Goal: Task Accomplishment & Management: Manage account settings

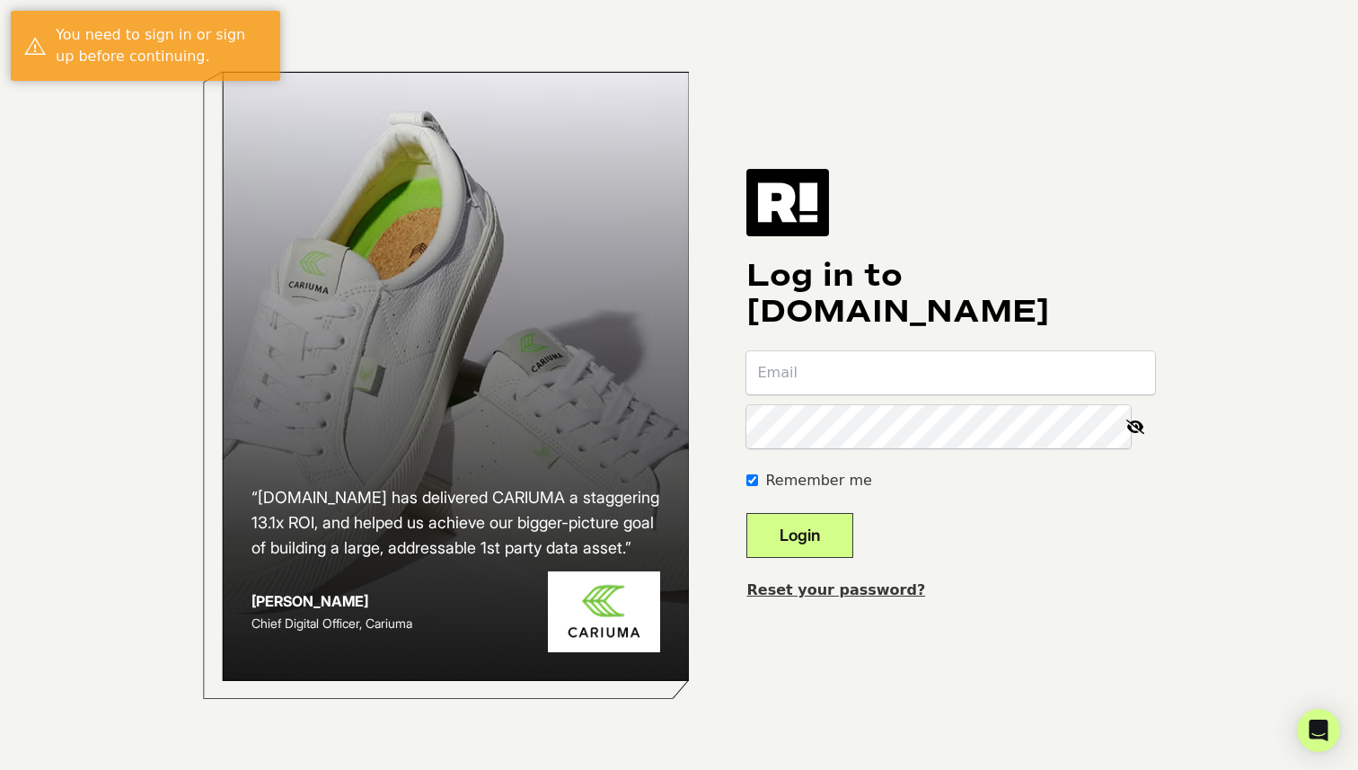
type input "[EMAIL_ADDRESS][DOMAIN_NAME]"
click at [842, 540] on button "Login" at bounding box center [799, 535] width 107 height 45
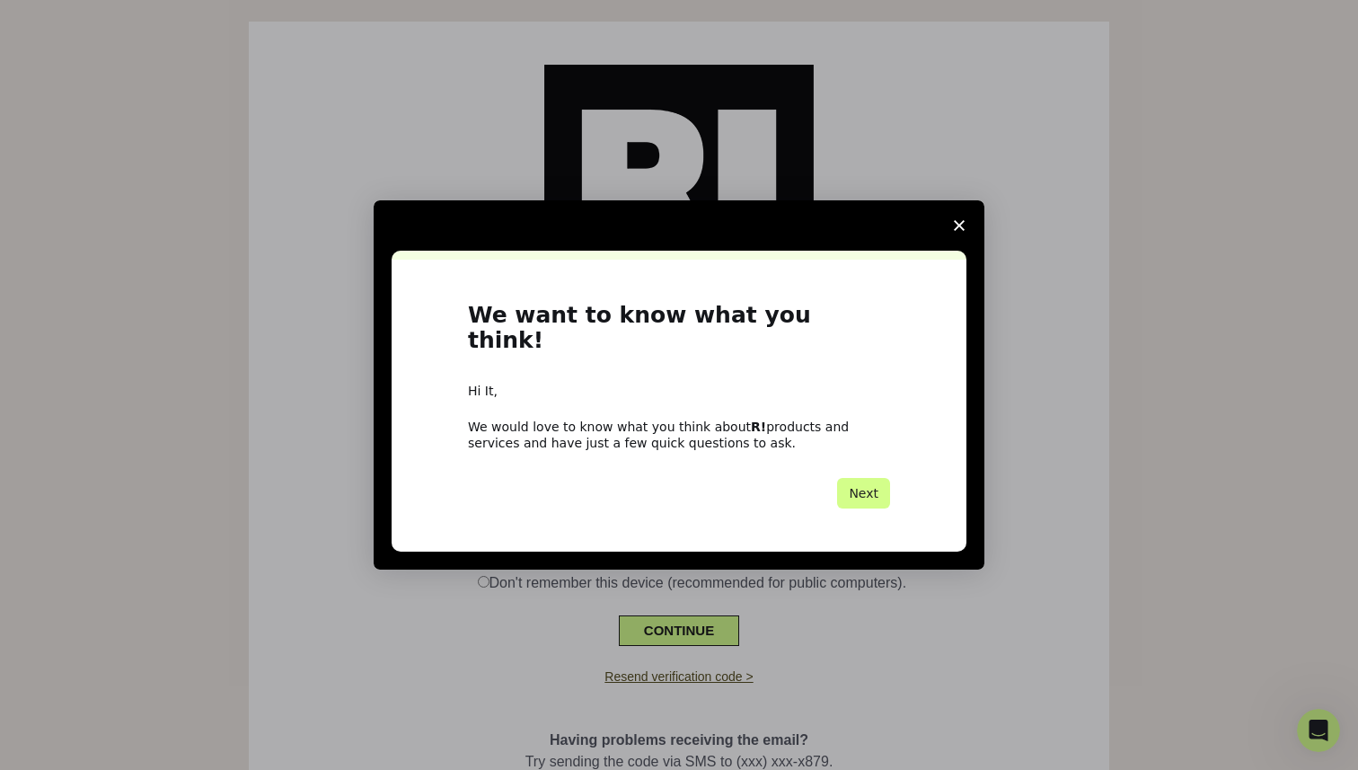
click at [959, 231] on icon "Close survey" at bounding box center [959, 225] width 11 height 11
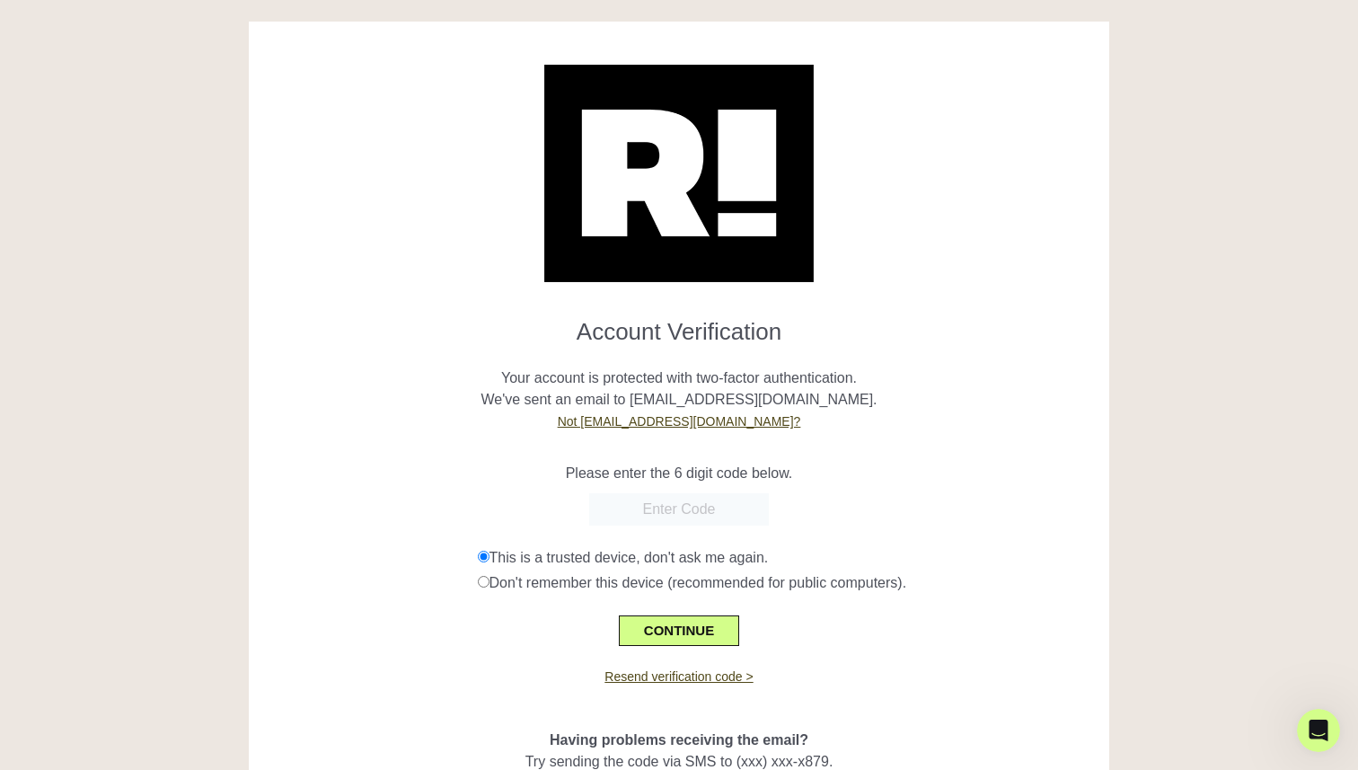
click at [651, 495] on input "text" at bounding box center [679, 509] width 180 height 32
paste input "138110"
type input "138110"
click at [666, 634] on button "CONTINUE" at bounding box center [679, 630] width 120 height 31
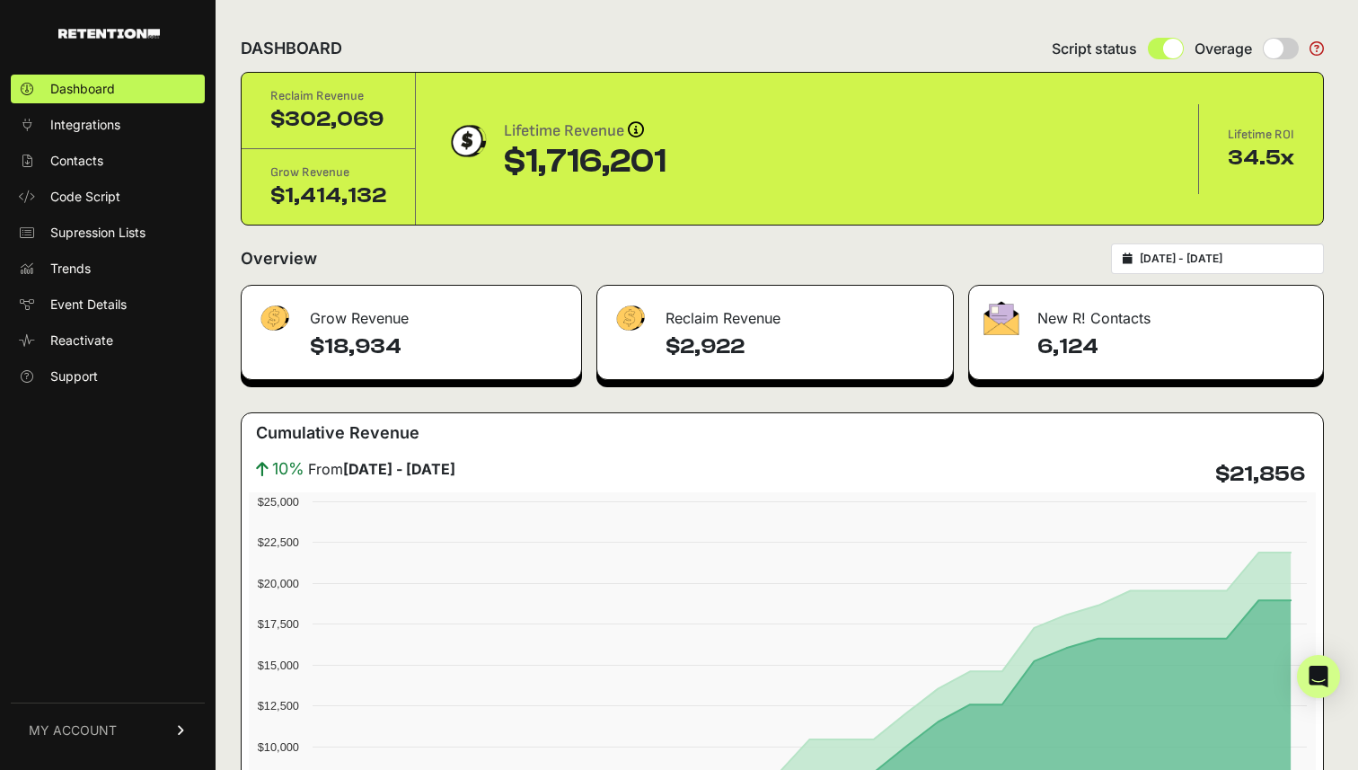
click at [107, 724] on span "MY ACCOUNT" at bounding box center [73, 730] width 88 height 18
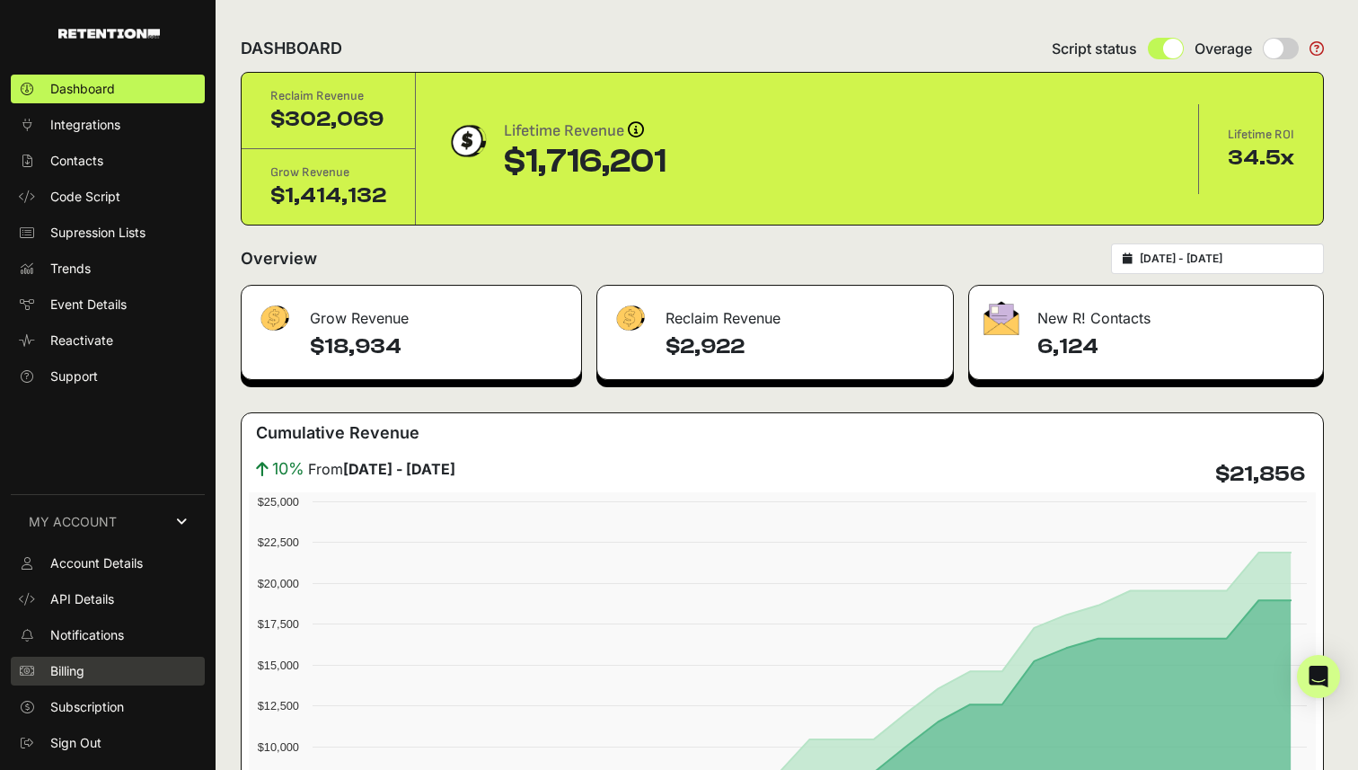
click at [101, 675] on link "Billing" at bounding box center [108, 671] width 194 height 29
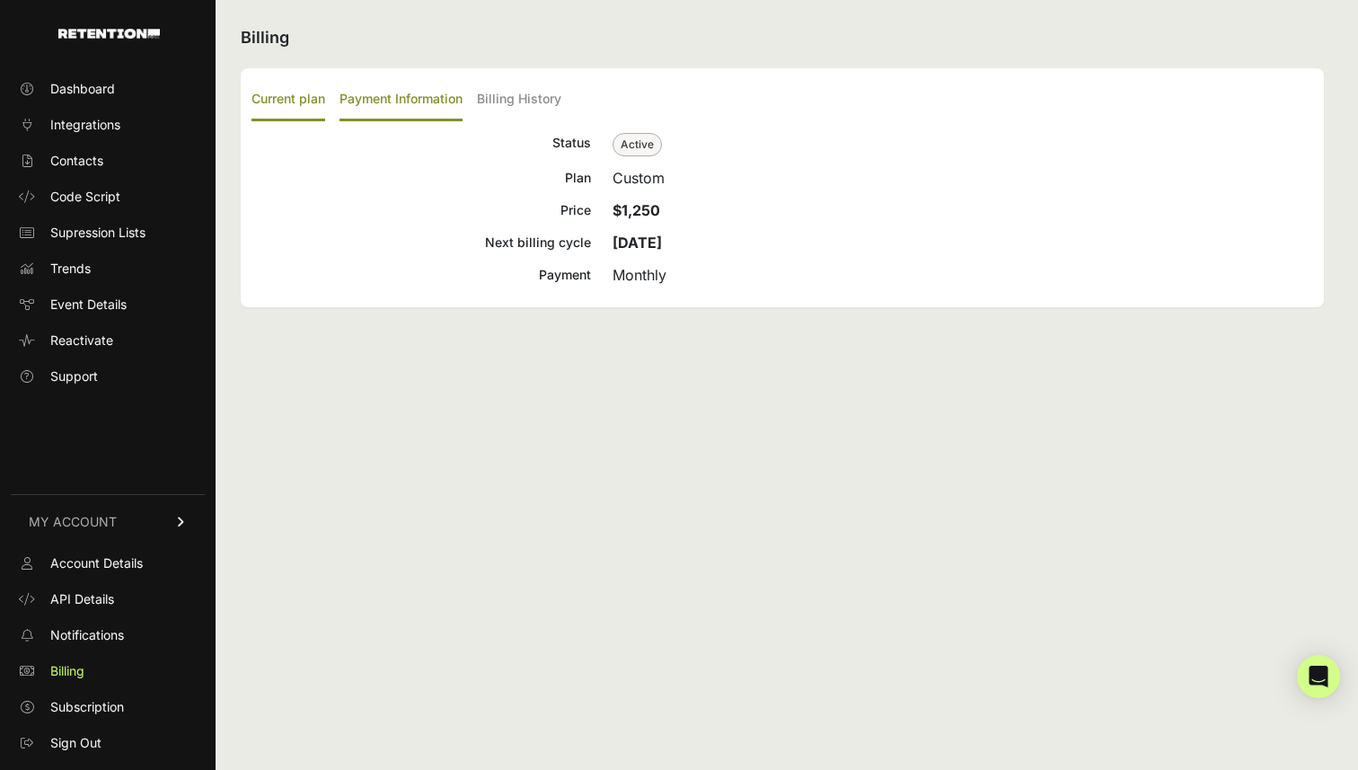
click at [421, 94] on label "Payment Information" at bounding box center [401, 100] width 123 height 42
click at [0, 0] on input "Payment Information" at bounding box center [0, 0] width 0 height 0
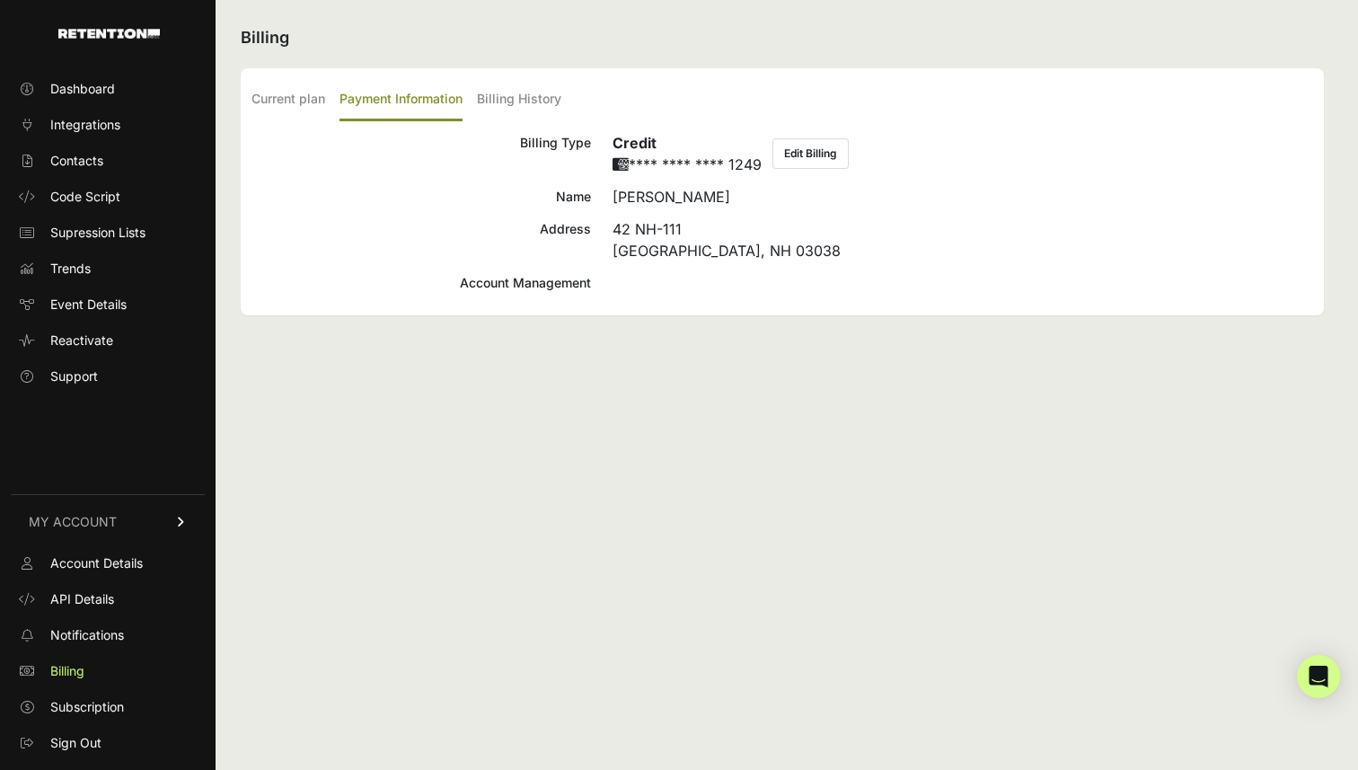
click at [811, 156] on button "Edit Billing" at bounding box center [810, 153] width 76 height 31
